Goal: Information Seeking & Learning: Learn about a topic

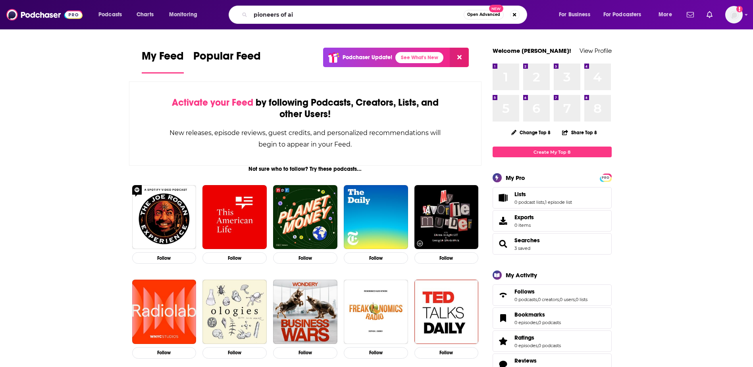
type input "pioneers of ai"
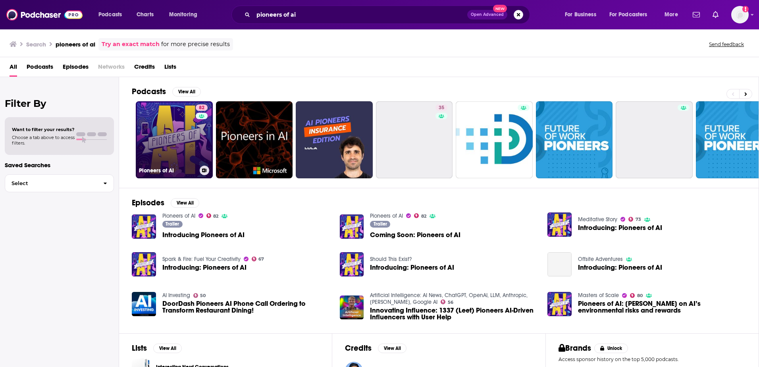
click at [151, 141] on link "82 Pioneers of AI" at bounding box center [174, 139] width 77 height 77
